Goal: Information Seeking & Learning: Learn about a topic

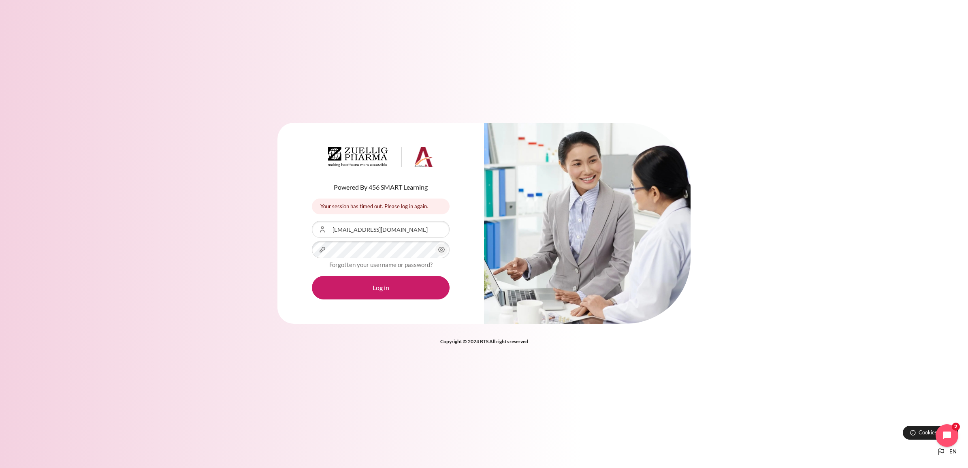
click at [394, 284] on button "Log in" at bounding box center [381, 287] width 138 height 23
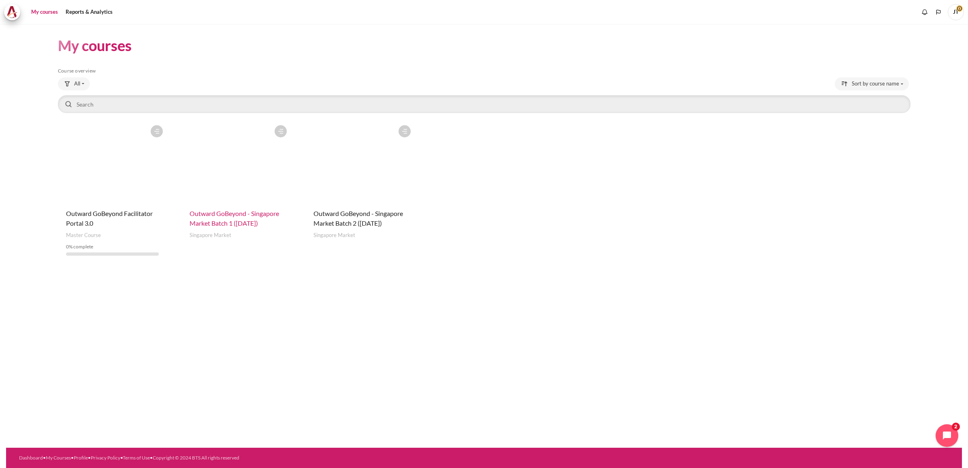
click at [237, 219] on span "Outward GoBeyond - Singapore Market Batch 1 (July 2025)" at bounding box center [233, 217] width 89 height 17
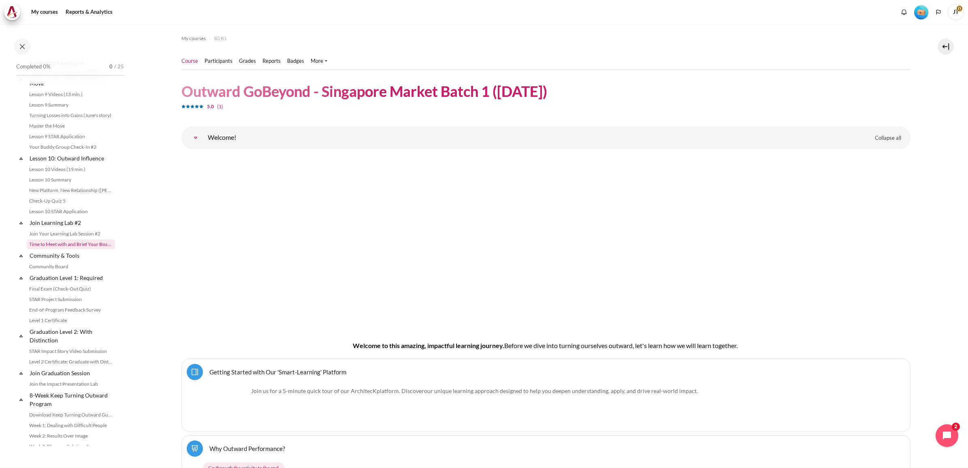
scroll to position [763, 0]
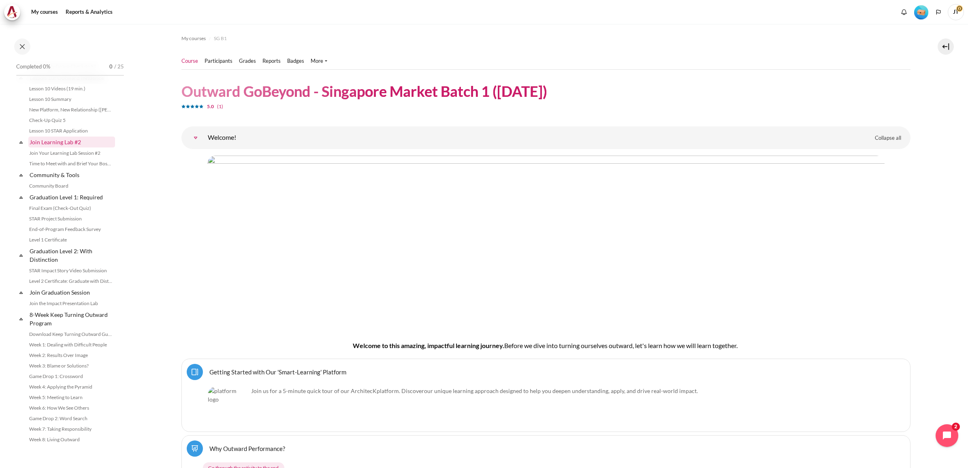
click at [74, 141] on link "Join Learning Lab #2" at bounding box center [71, 141] width 87 height 11
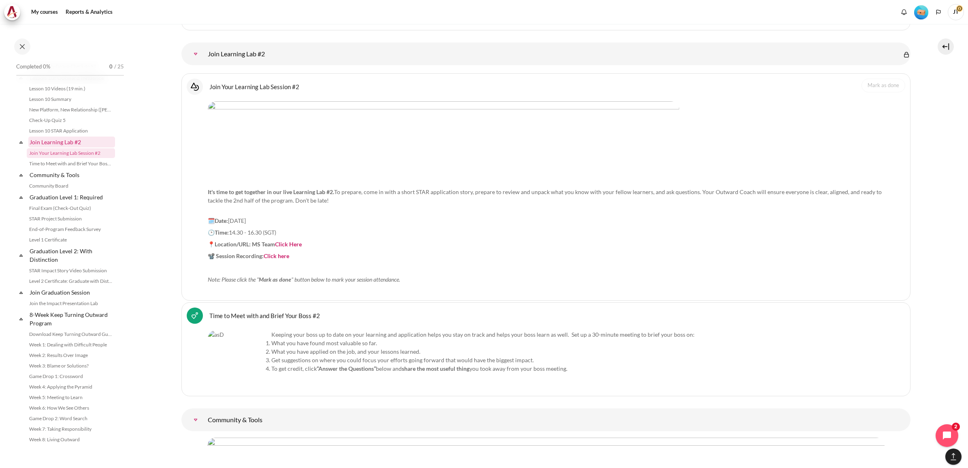
click at [87, 140] on link "Join Learning Lab #2" at bounding box center [71, 141] width 87 height 11
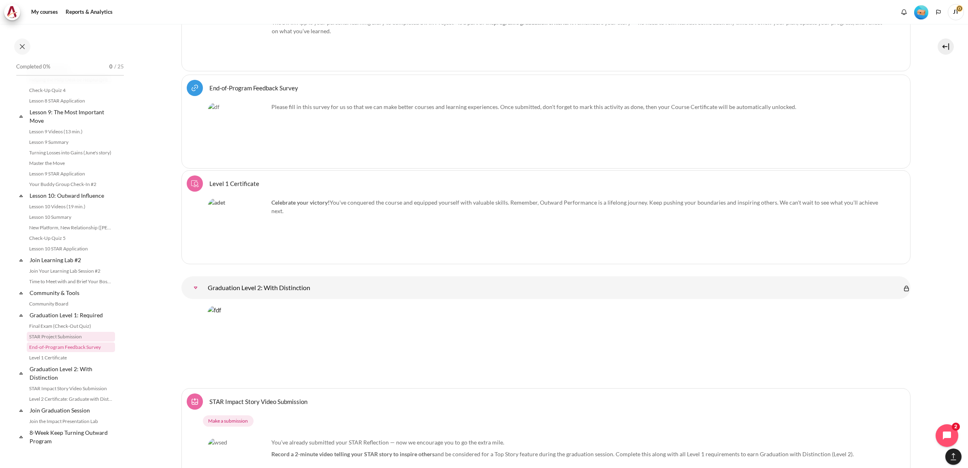
scroll to position [763, 0]
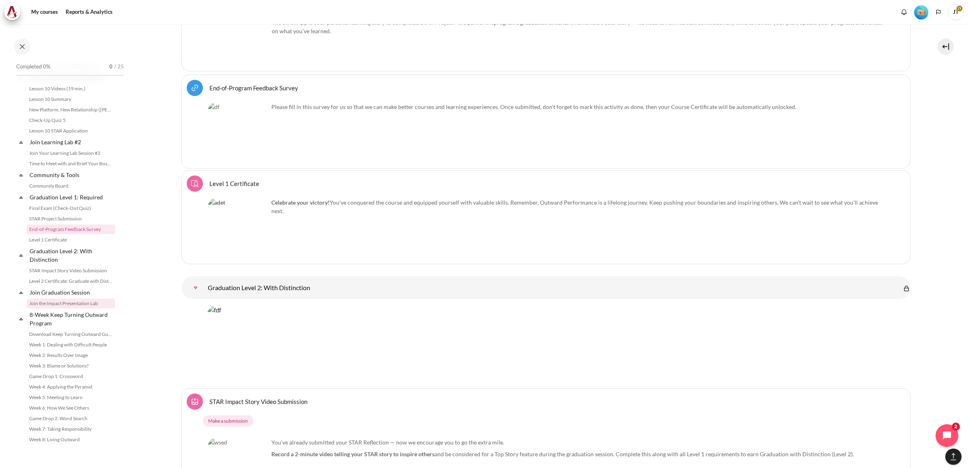
click at [39, 300] on link "Join the Impact Presentation Lab" at bounding box center [71, 303] width 88 height 10
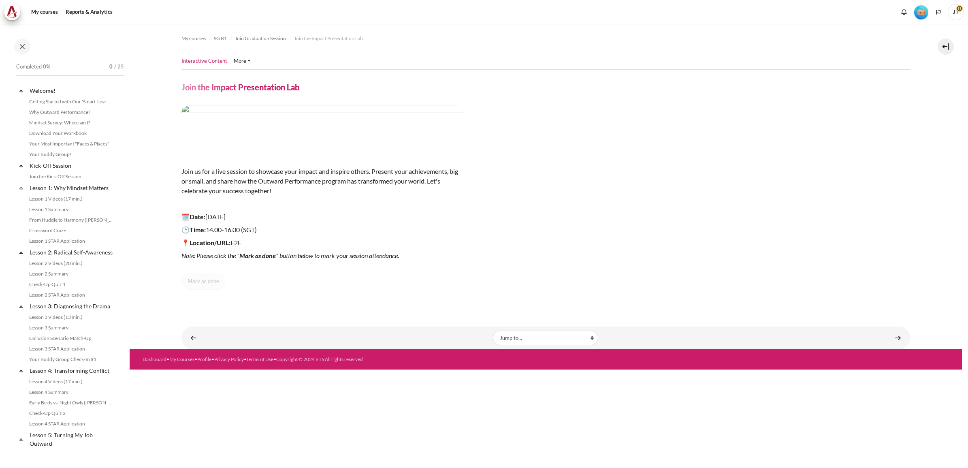
scroll to position [763, 0]
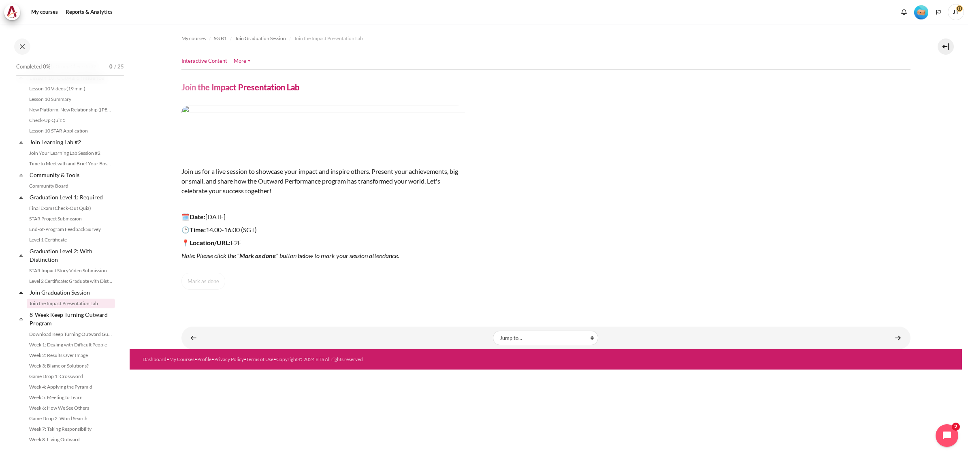
click at [242, 60] on link "More" at bounding box center [242, 61] width 17 height 8
click at [203, 62] on link "Interactive Content" at bounding box center [204, 61] width 46 height 8
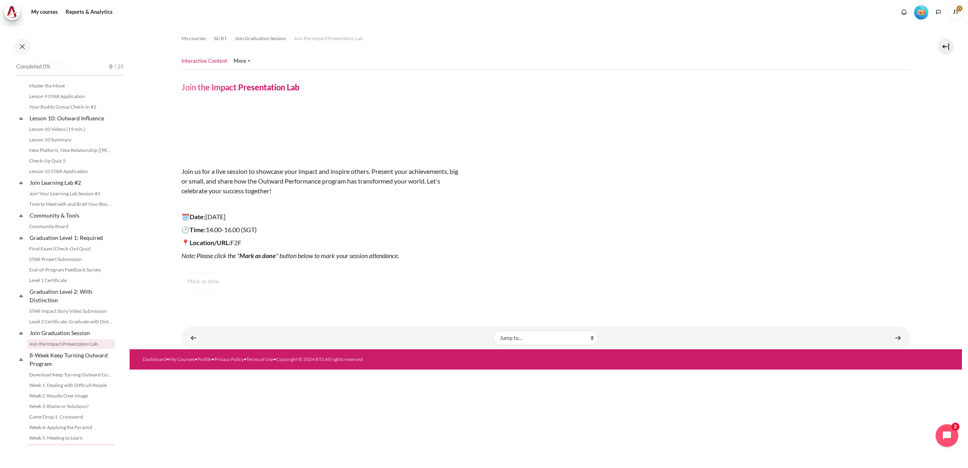
scroll to position [763, 0]
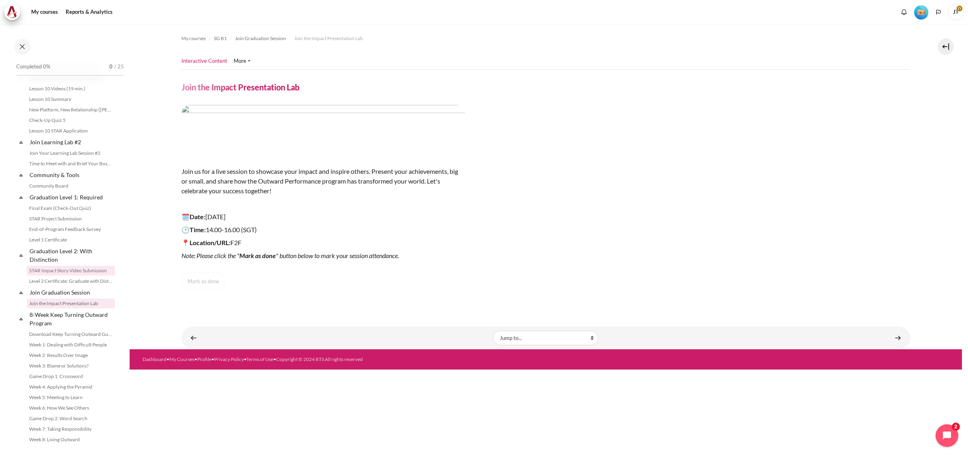
click at [85, 272] on link "STAR Impact Story Video Submission" at bounding box center [71, 271] width 88 height 10
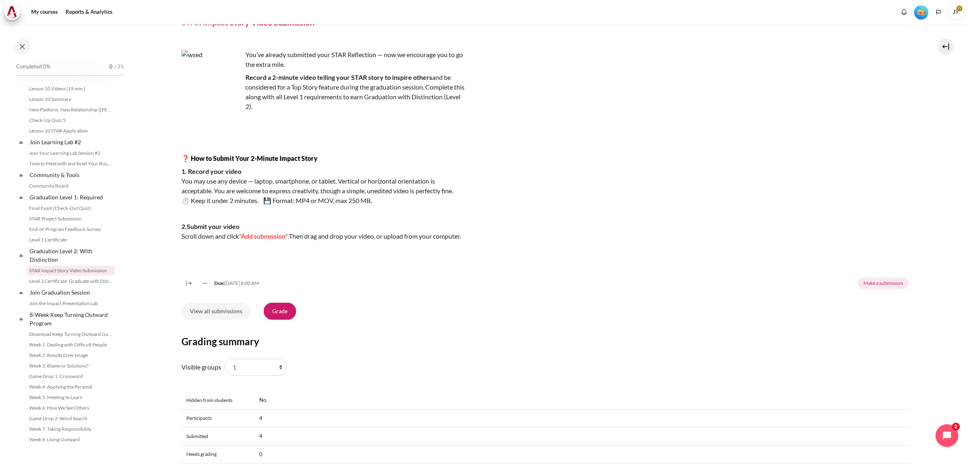
scroll to position [179, 0]
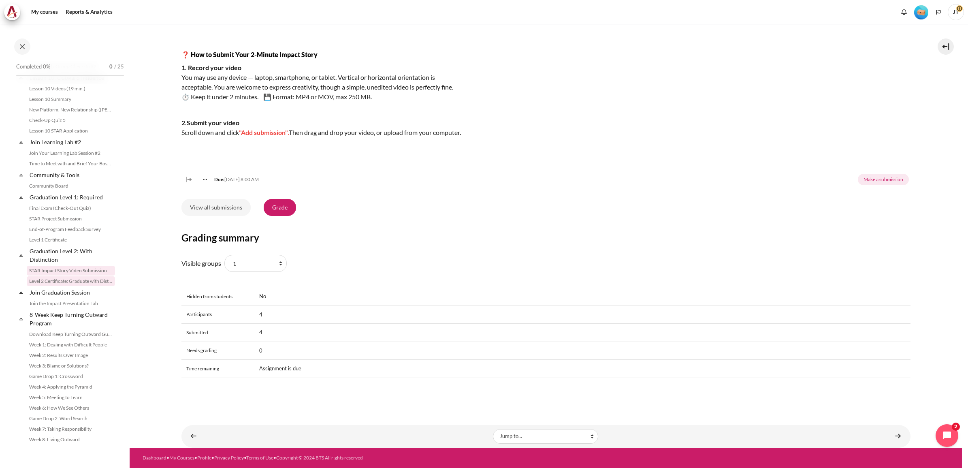
click at [88, 282] on link "Level 2 Certificate: Graduate with Distinction" at bounding box center [71, 281] width 88 height 10
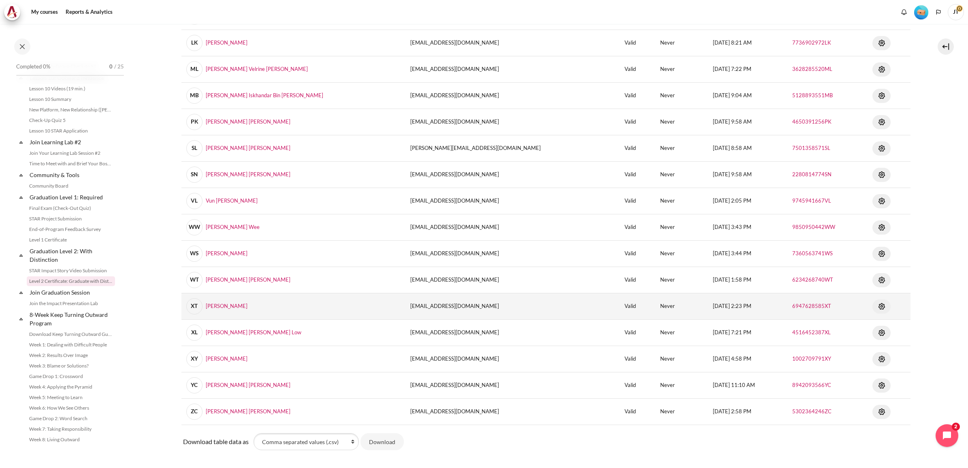
scroll to position [362, 0]
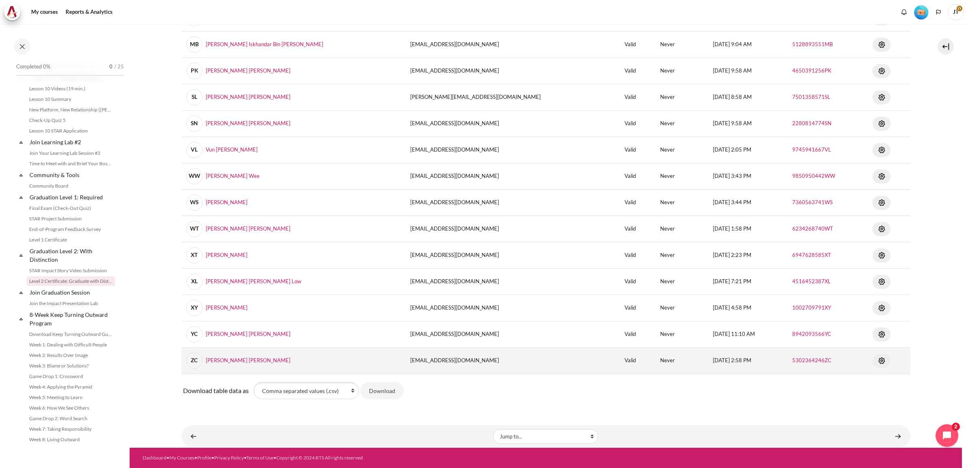
click at [876, 359] on img "Content" at bounding box center [881, 360] width 10 height 10
click at [844, 375] on link "View" at bounding box center [856, 376] width 62 height 13
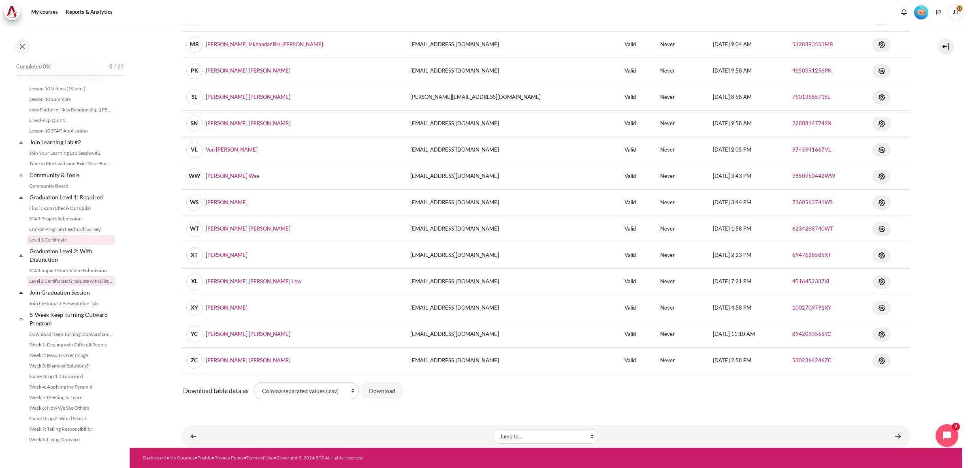
click at [68, 241] on link "Level 1 Certificate" at bounding box center [71, 240] width 88 height 10
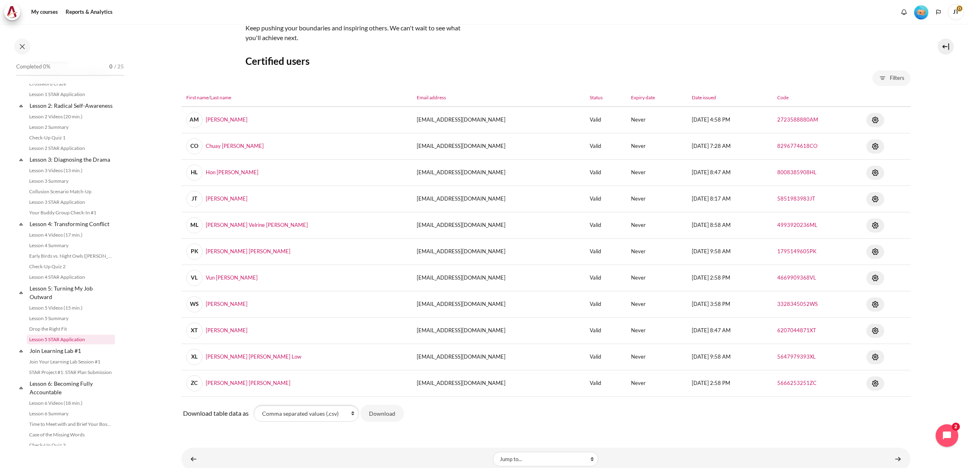
scroll to position [152, 0]
click at [81, 347] on link "Join Learning Lab #1" at bounding box center [71, 345] width 87 height 11
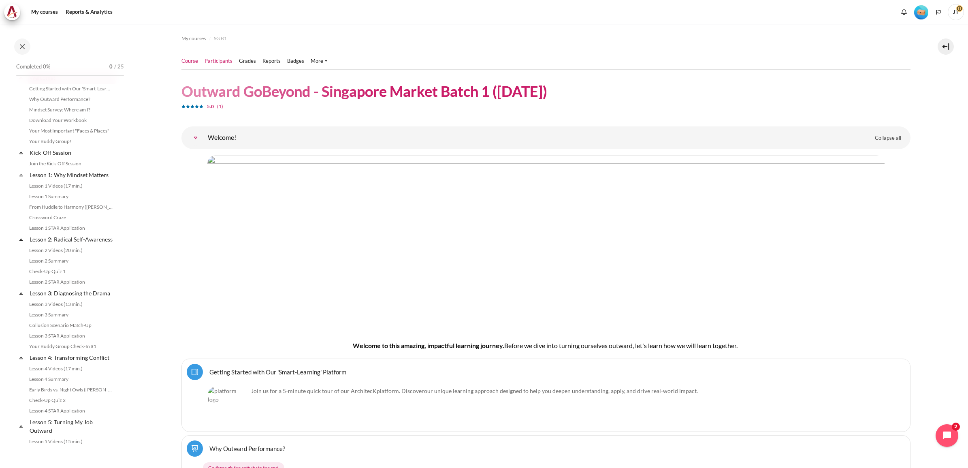
click at [213, 58] on link "Participants" at bounding box center [218, 61] width 28 height 8
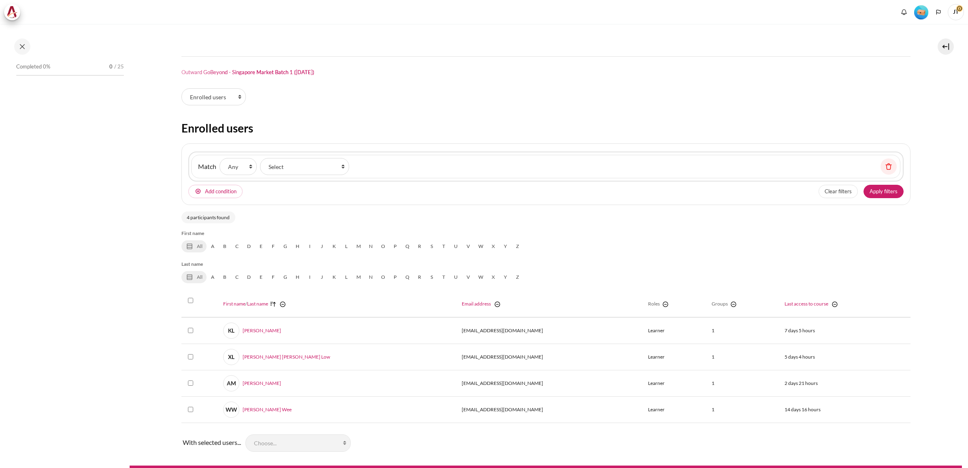
select select "groups"
select select "4936"
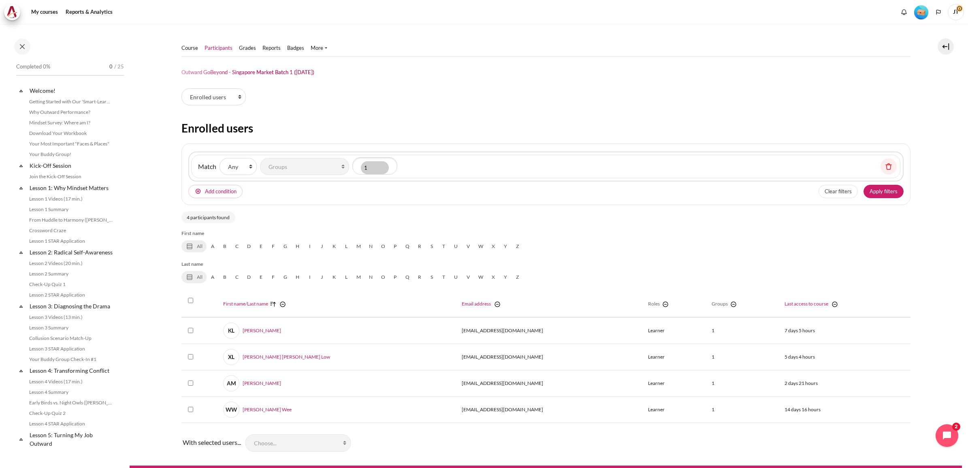
scroll to position [15, 0]
click at [236, 169] on select "None Any All" at bounding box center [237, 166] width 37 height 17
select select "2"
click at [219, 158] on select "None Any All" at bounding box center [237, 166] width 37 height 17
drag, startPoint x: 312, startPoint y: 119, endPoint x: 261, endPoint y: 108, distance: 52.3
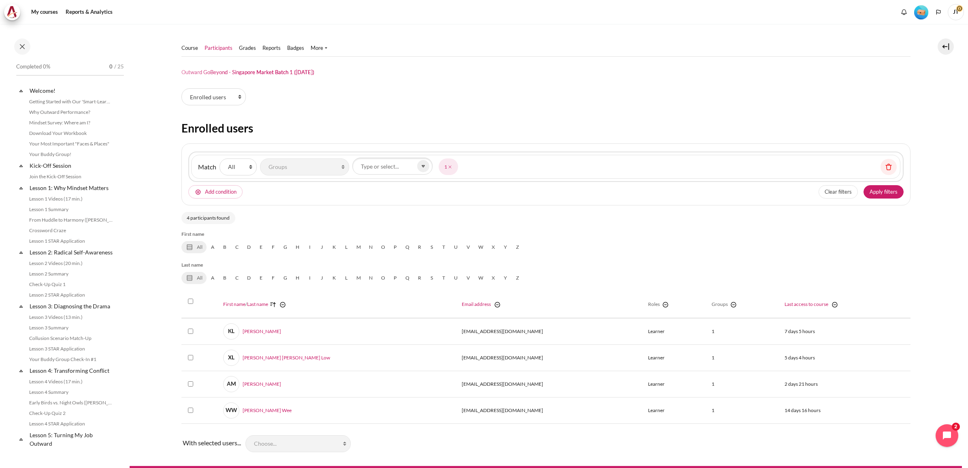
click at [311, 119] on div "Participants tertiary navigation. Enrolled users Permissions Enrolled users Mat…" at bounding box center [545, 271] width 729 height 366
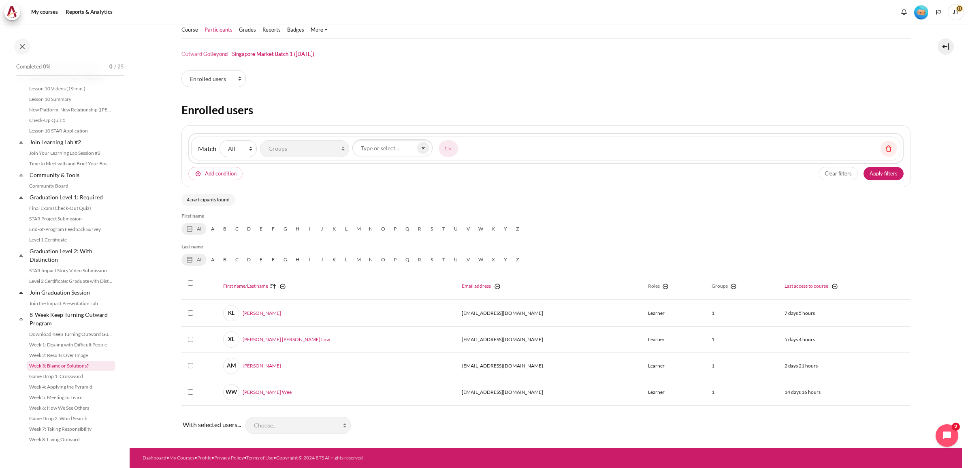
scroll to position [763, 0]
